Goal: Information Seeking & Learning: Learn about a topic

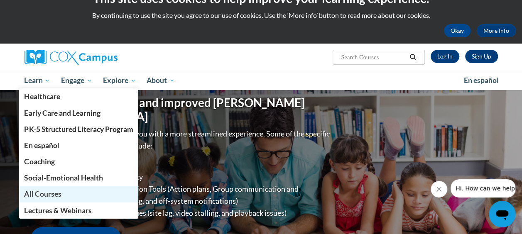
scroll to position [33, 0]
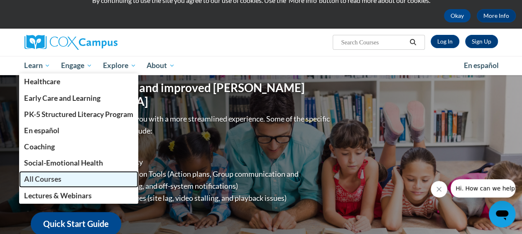
click at [52, 177] on span "All Courses" at bounding box center [42, 179] width 37 height 9
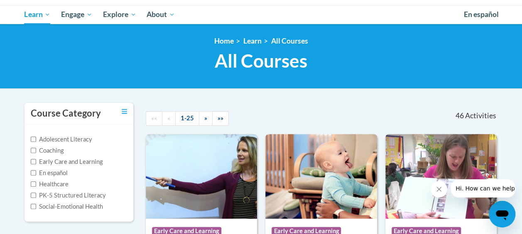
scroll to position [83, 0]
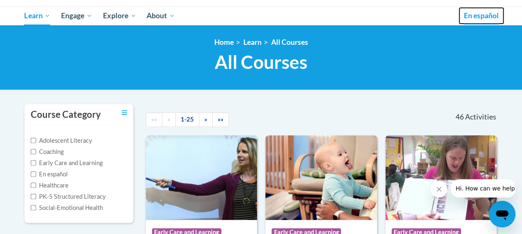
click at [476, 22] on link "En español" at bounding box center [482, 15] width 46 height 17
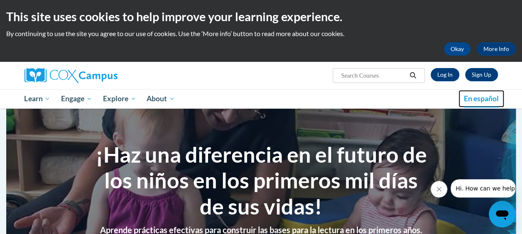
click at [482, 103] on span "En español" at bounding box center [481, 98] width 35 height 9
click at [436, 192] on icon "Close message from company" at bounding box center [439, 189] width 7 height 7
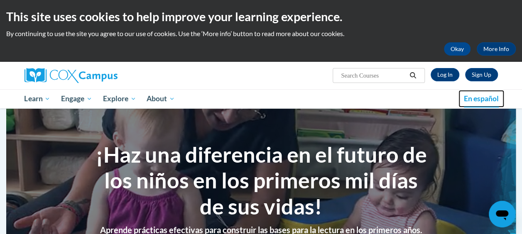
click at [474, 103] on span "En español" at bounding box center [481, 98] width 35 height 9
click at [489, 52] on link "More Info" at bounding box center [496, 48] width 39 height 13
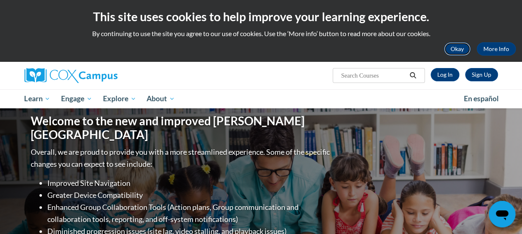
click at [456, 50] on button "Okay" at bounding box center [457, 48] width 27 height 13
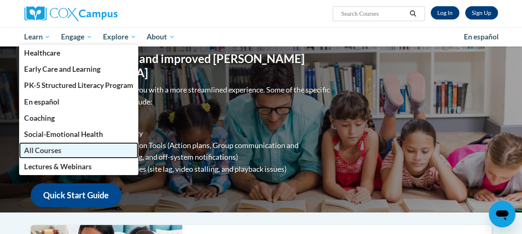
click at [51, 153] on span "All Courses" at bounding box center [42, 150] width 37 height 9
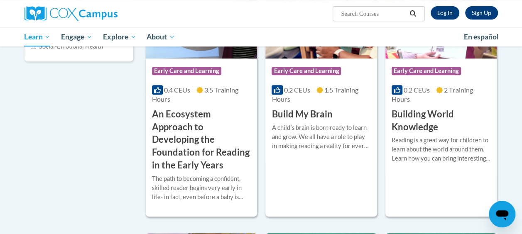
scroll to position [199, 0]
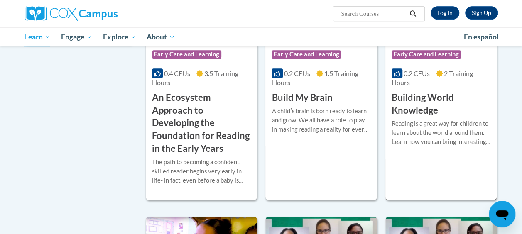
click at [452, 91] on h3 "Building World Knowledge" at bounding box center [441, 104] width 99 height 26
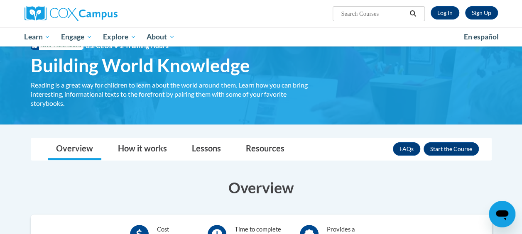
scroll to position [33, 0]
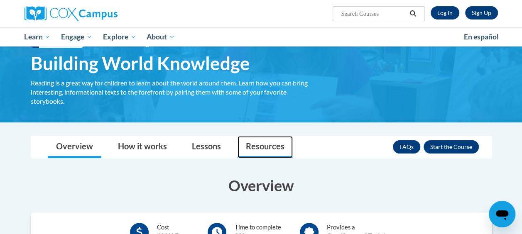
click at [254, 150] on link "Resources" at bounding box center [265, 147] width 55 height 22
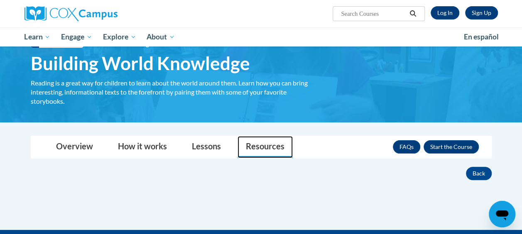
click at [254, 150] on link "Resources" at bounding box center [265, 147] width 55 height 22
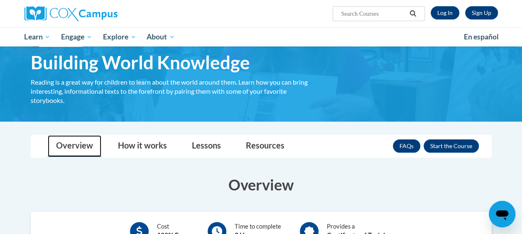
scroll to position [0, 0]
